Goal: Obtain resource: Download file/media

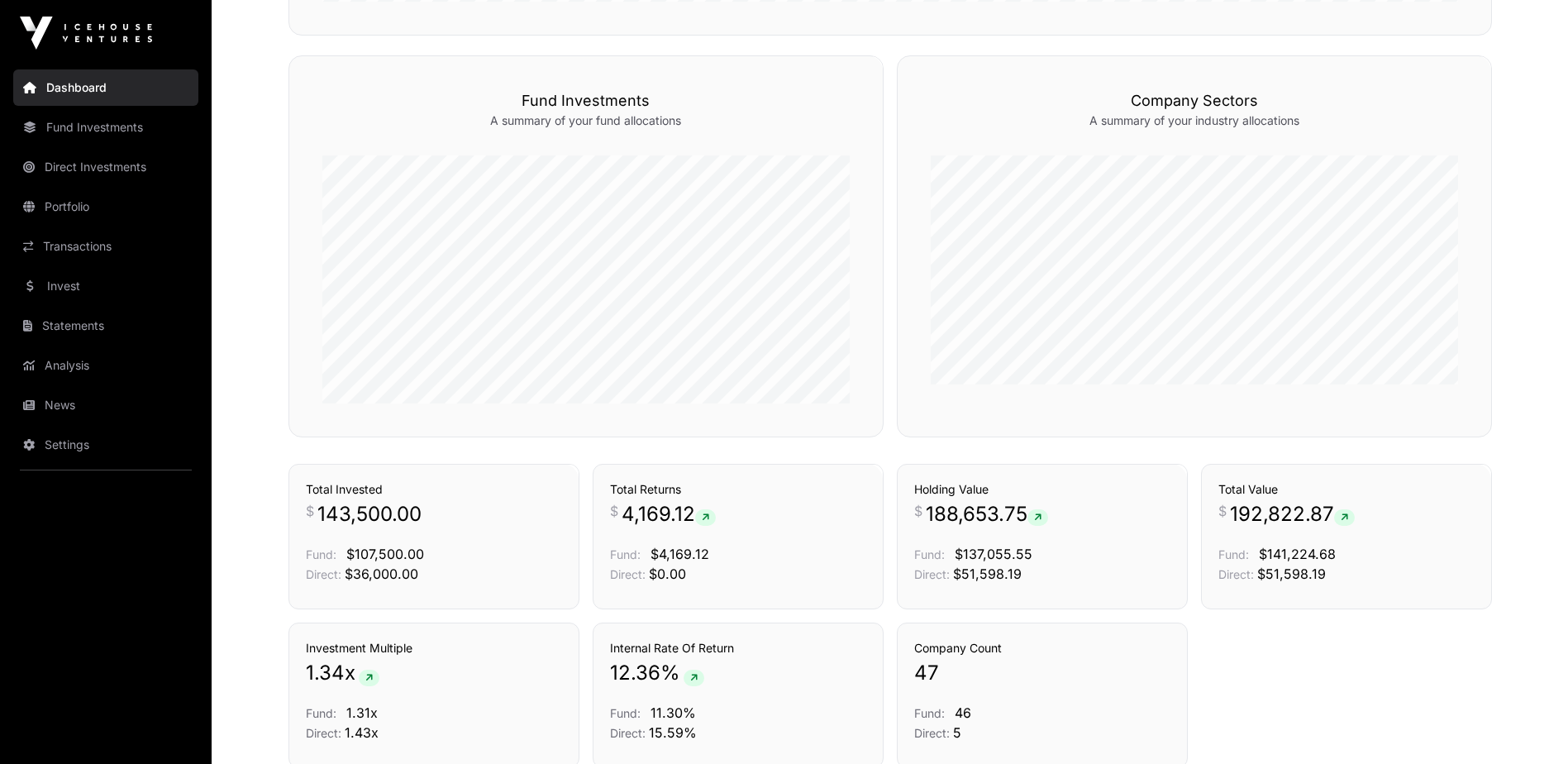
scroll to position [1038, 0]
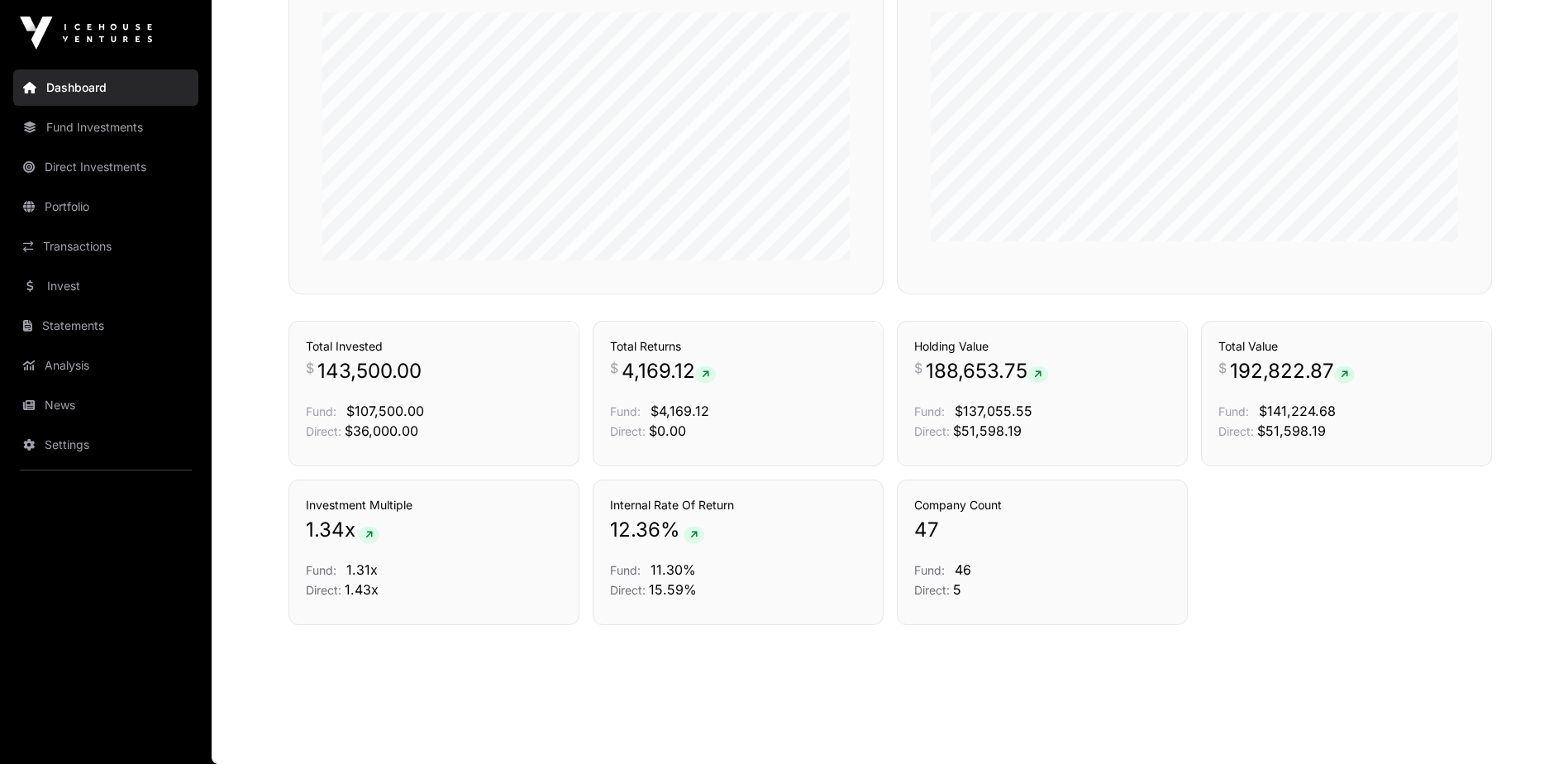
click at [70, 400] on link "News" at bounding box center [106, 405] width 185 height 36
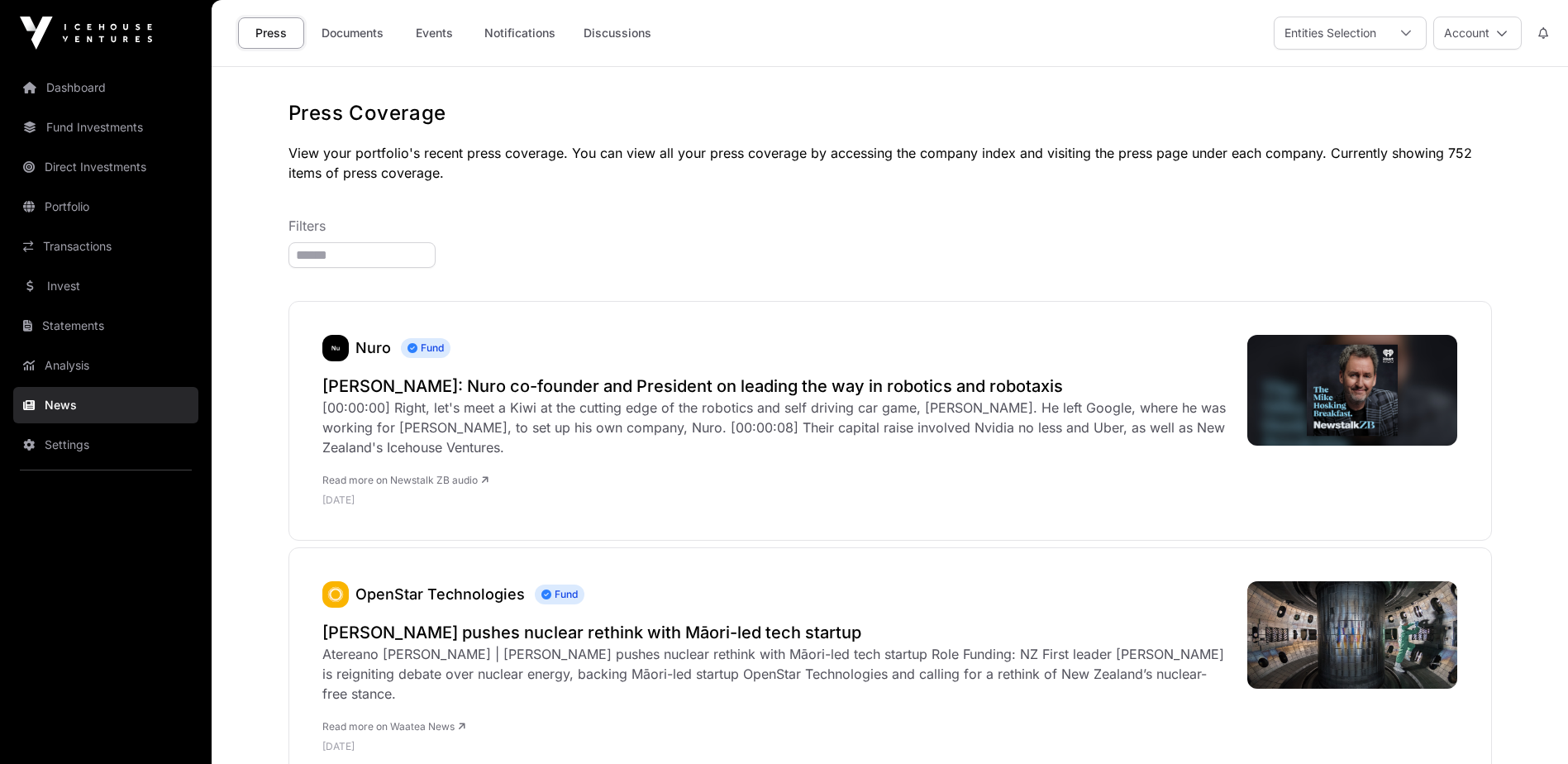
click at [370, 30] on link "Documents" at bounding box center [352, 34] width 84 height 32
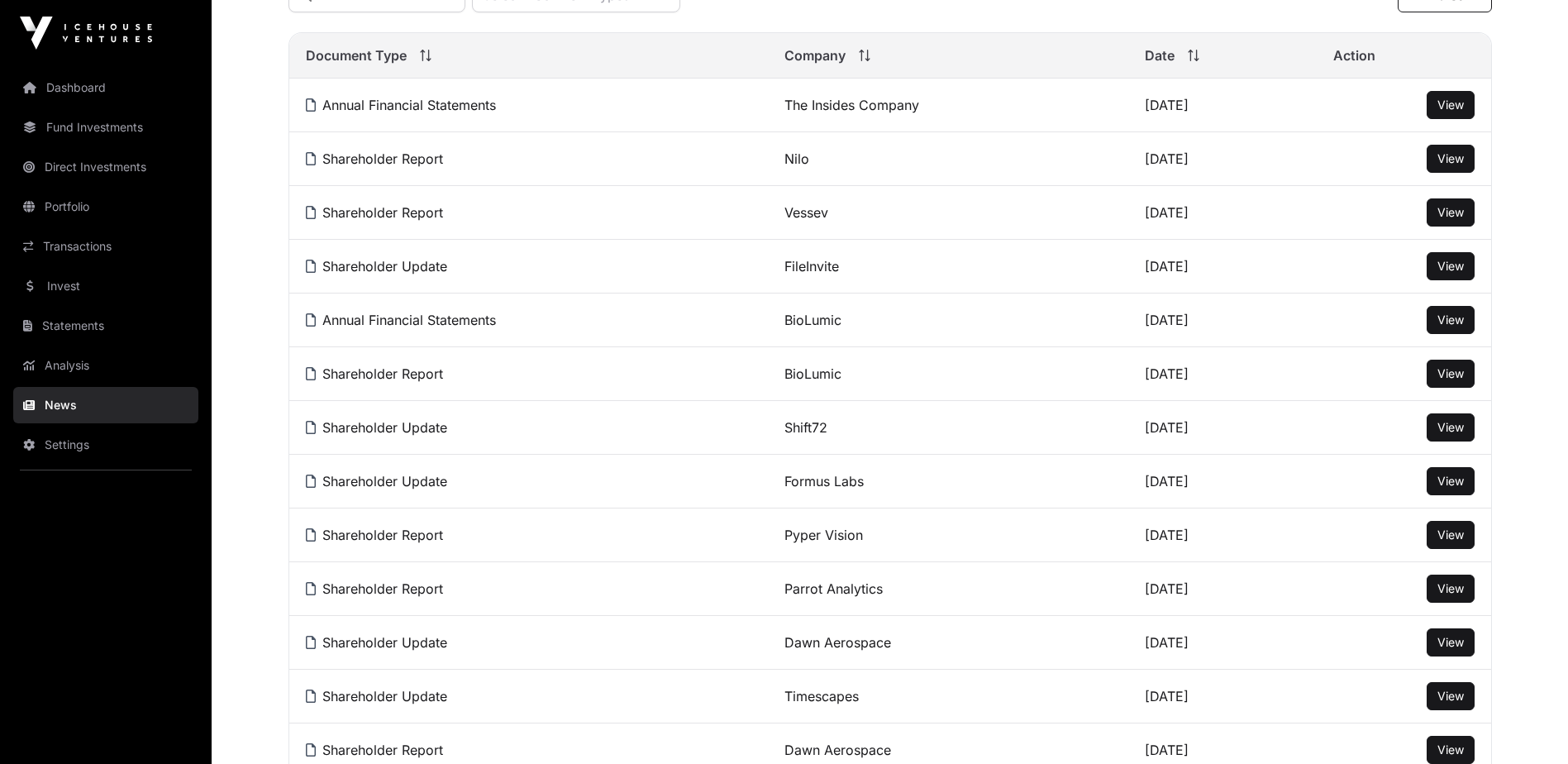
scroll to position [331, 0]
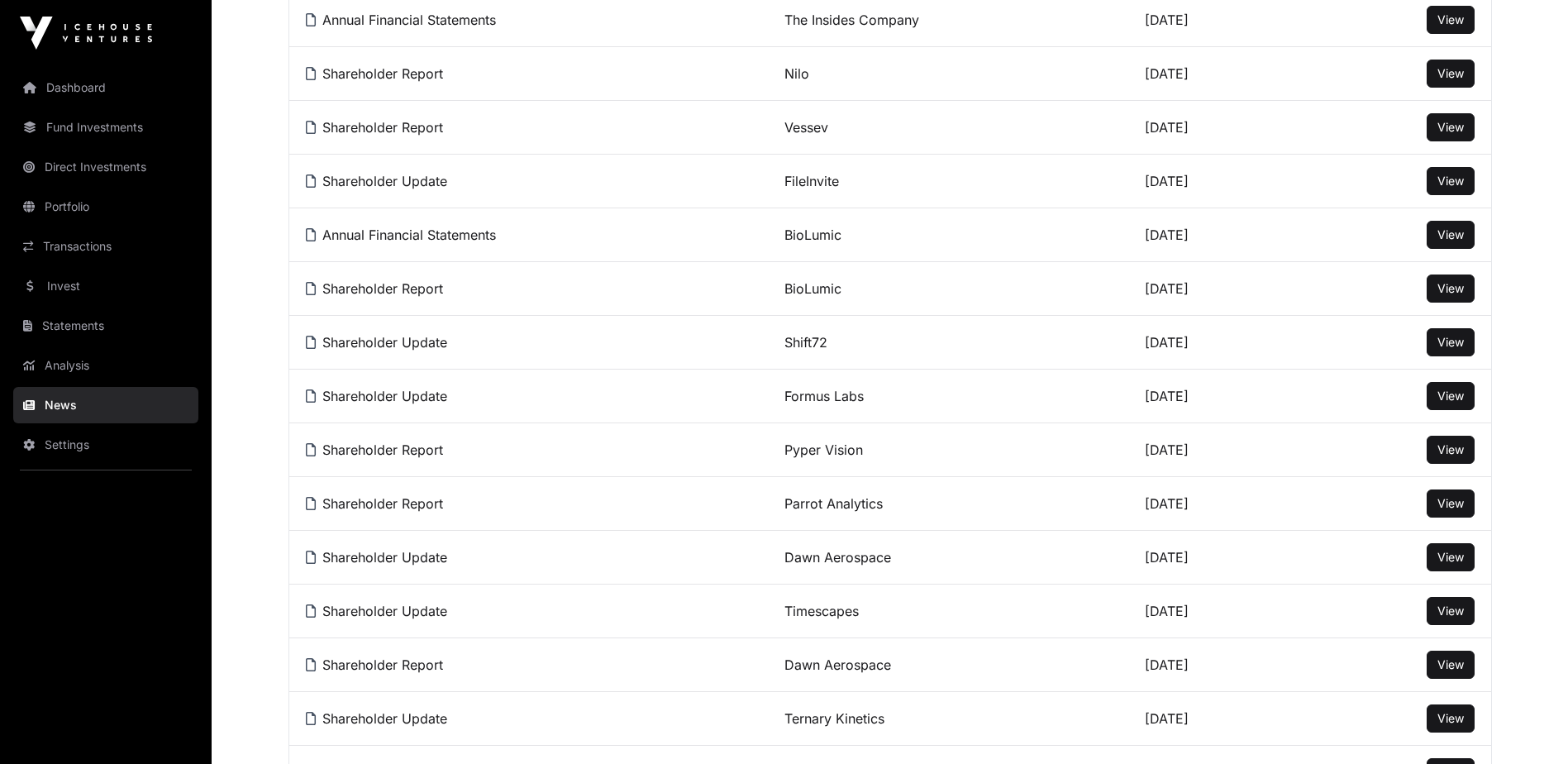
drag, startPoint x: 1428, startPoint y: 408, endPoint x: 1236, endPoint y: 308, distance: 216.5
click at [1236, 308] on td "[DATE]" at bounding box center [1222, 289] width 188 height 54
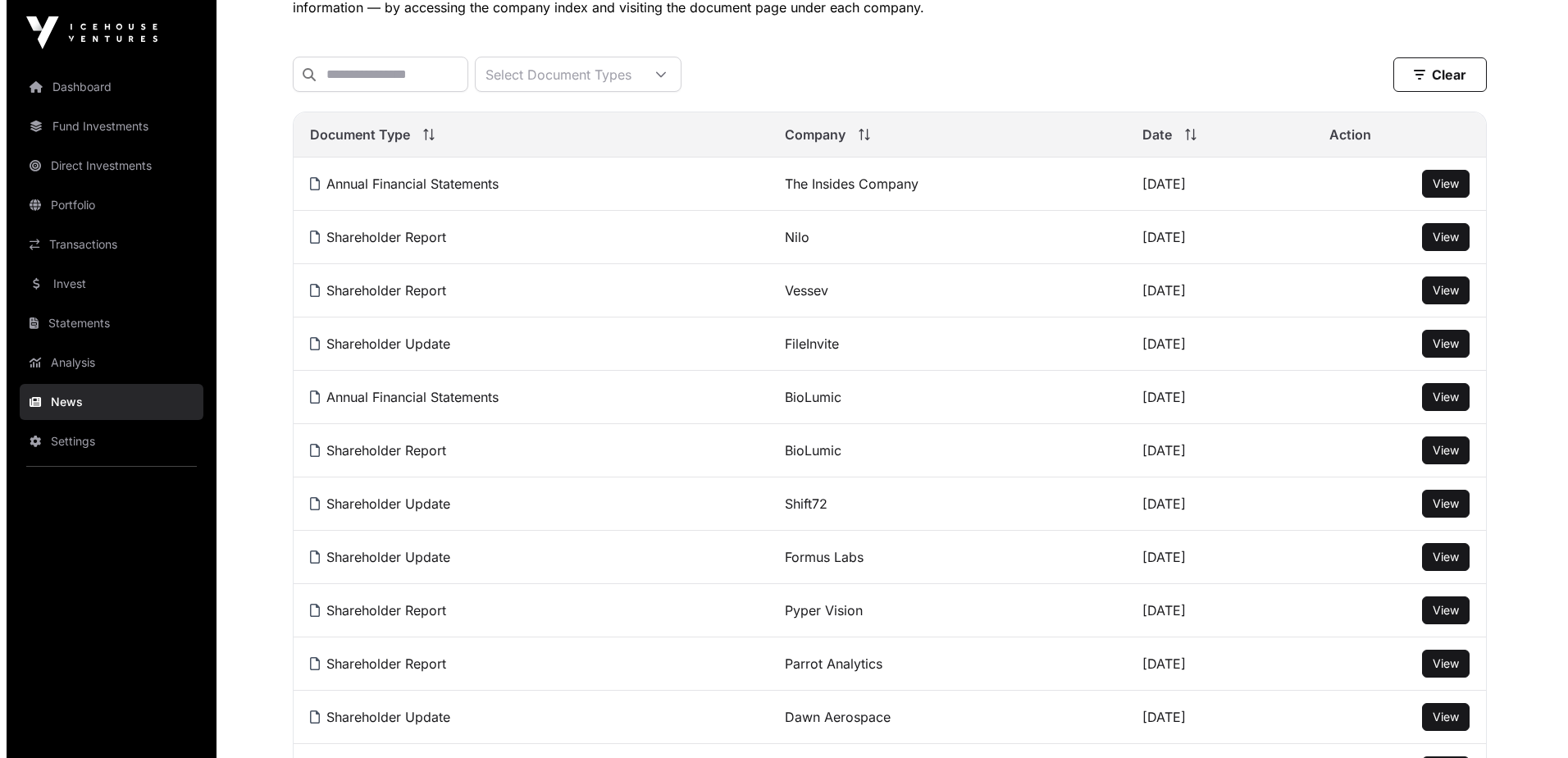
scroll to position [0, 0]
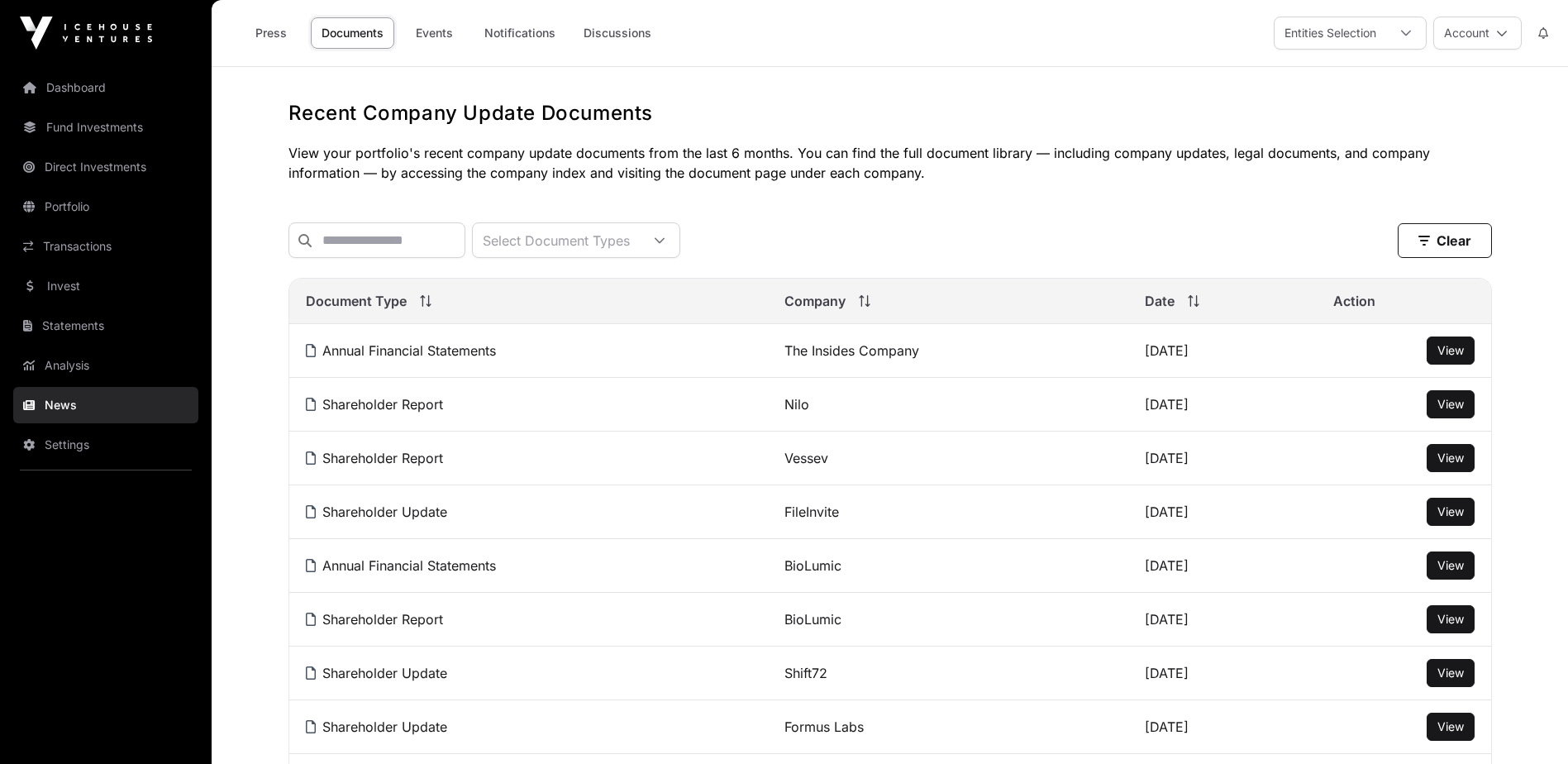
drag, startPoint x: 1202, startPoint y: 334, endPoint x: 1227, endPoint y: 420, distance: 89.6
click at [1227, 420] on td "[DATE]" at bounding box center [1222, 405] width 188 height 54
drag, startPoint x: 1435, startPoint y: 413, endPoint x: 1463, endPoint y: 420, distance: 28.9
click at [1463, 411] on span "View" at bounding box center [1451, 404] width 26 height 14
click at [1488, 45] on button "Account" at bounding box center [1478, 33] width 88 height 33
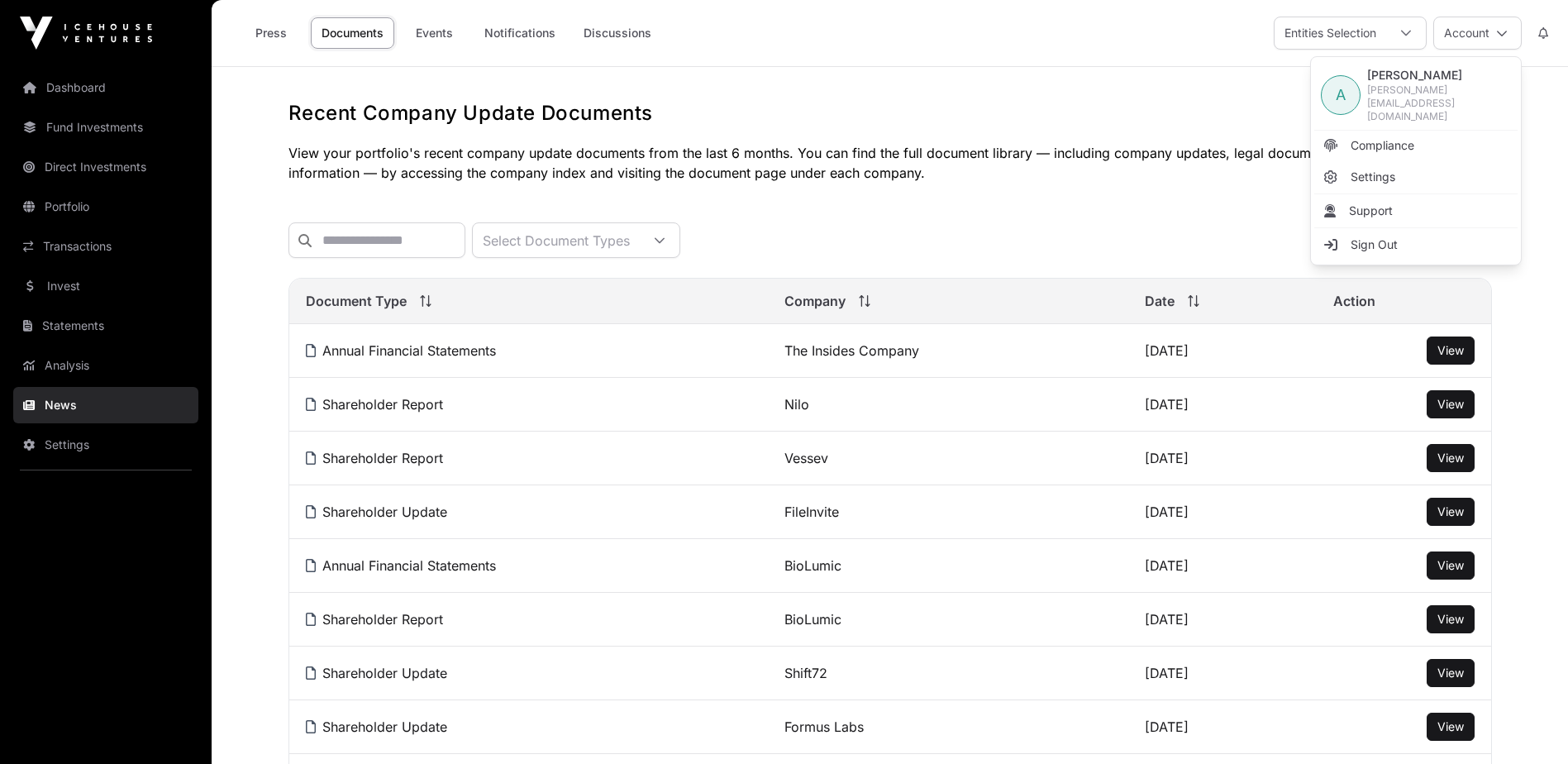
click at [1376, 237] on span "Sign Out" at bounding box center [1374, 245] width 47 height 17
